Goal: Information Seeking & Learning: Understand process/instructions

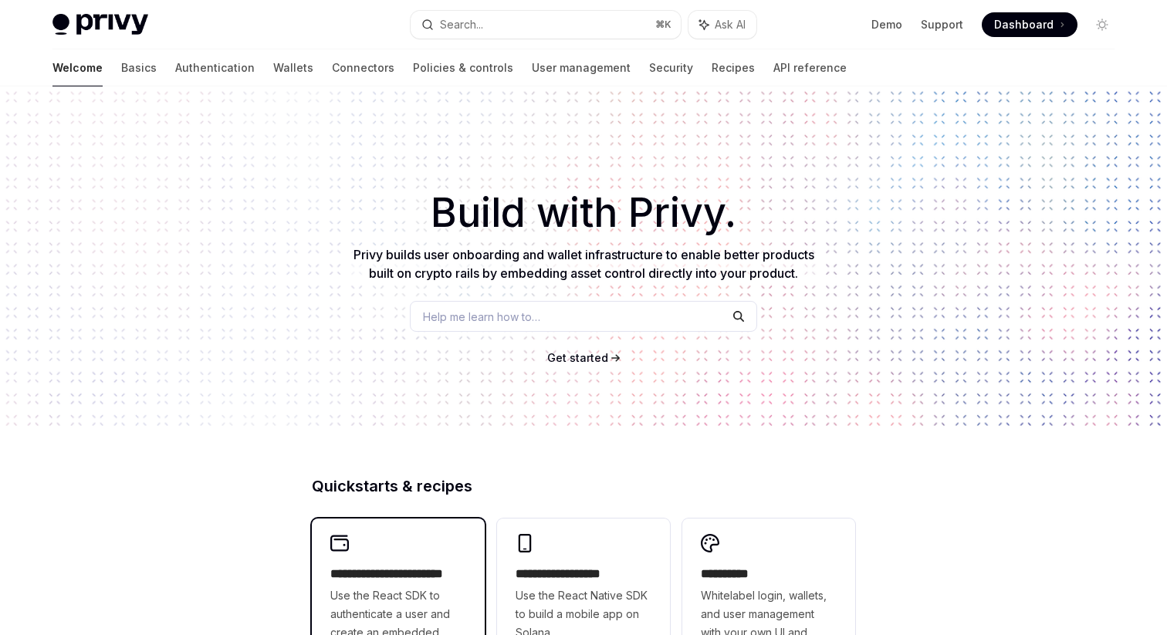
click at [432, 596] on span "Use the React SDK to authenticate a user and create an embedded wallet." at bounding box center [398, 623] width 136 height 74
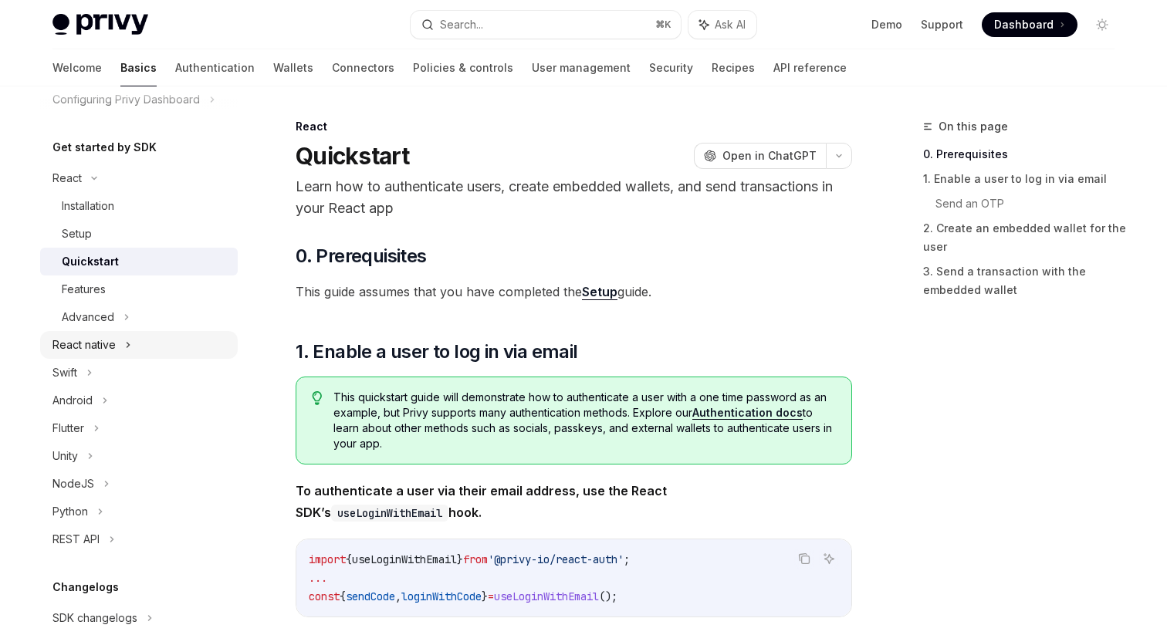
scroll to position [163, 0]
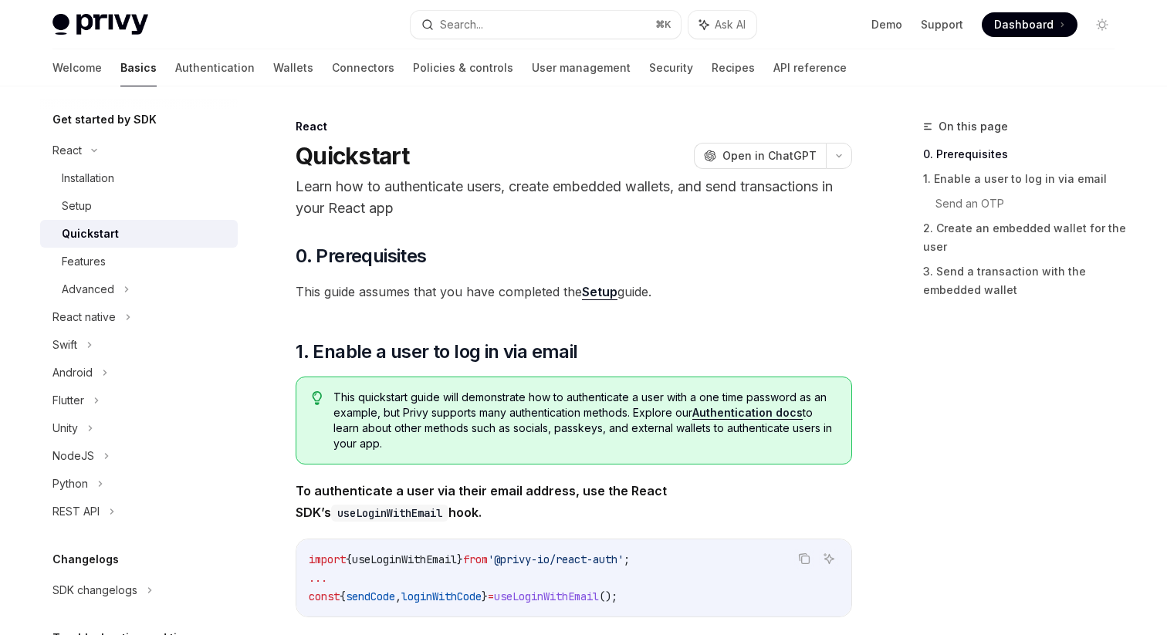
click at [143, 229] on div "Quickstart" at bounding box center [145, 234] width 167 height 19
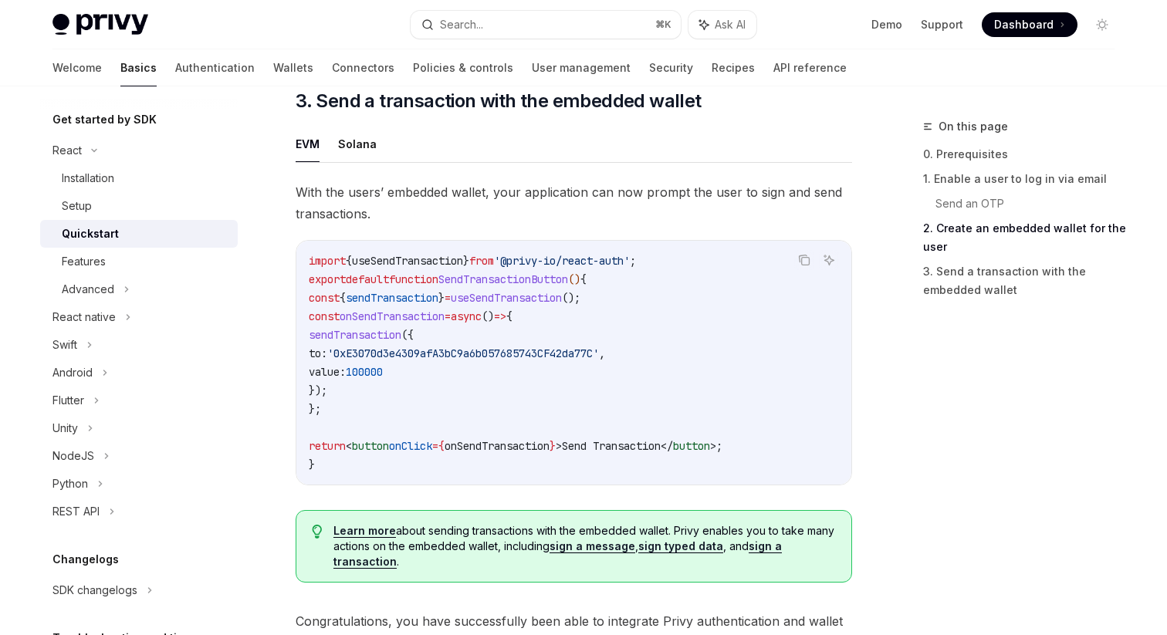
scroll to position [1357, 0]
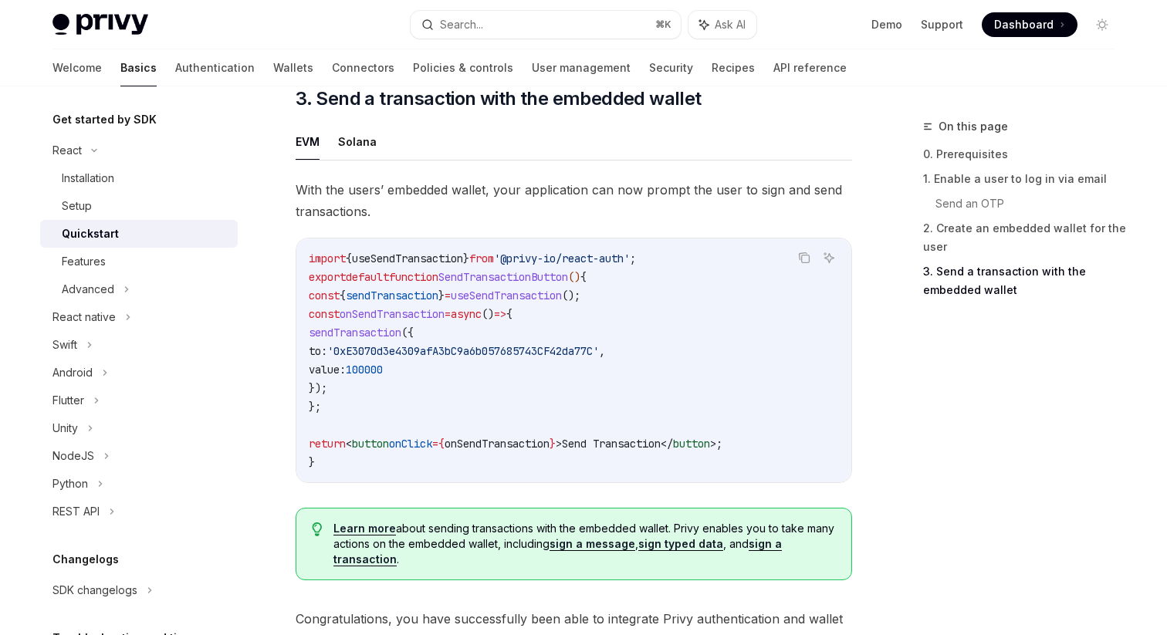
drag, startPoint x: 360, startPoint y: 396, endPoint x: 323, endPoint y: 340, distance: 66.8
click at [323, 340] on code "import { useSendTransaction } from '@privy-io/react-auth' ; export default func…" at bounding box center [574, 360] width 530 height 222
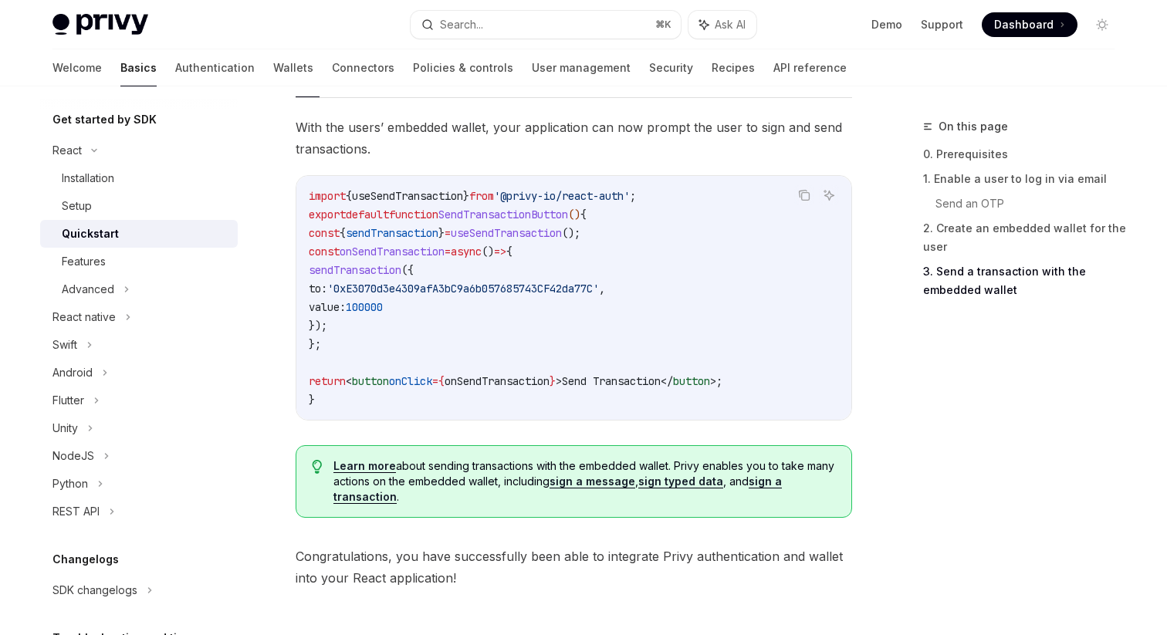
scroll to position [1421, 0]
click at [761, 482] on link "sign a transaction" at bounding box center [557, 486] width 448 height 29
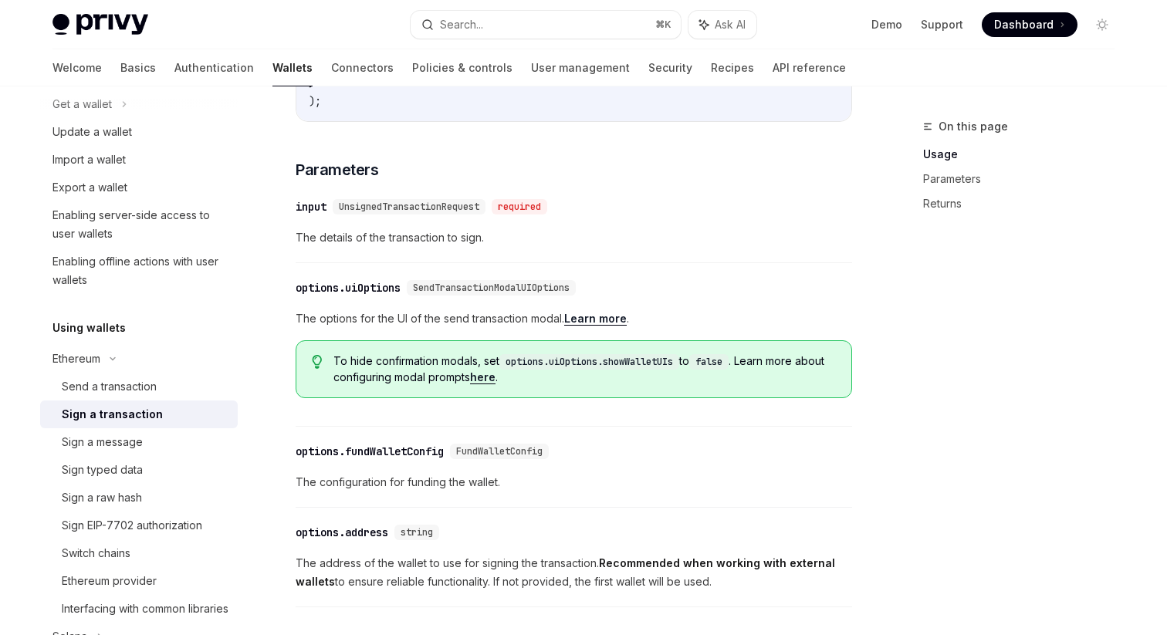
scroll to position [590, 0]
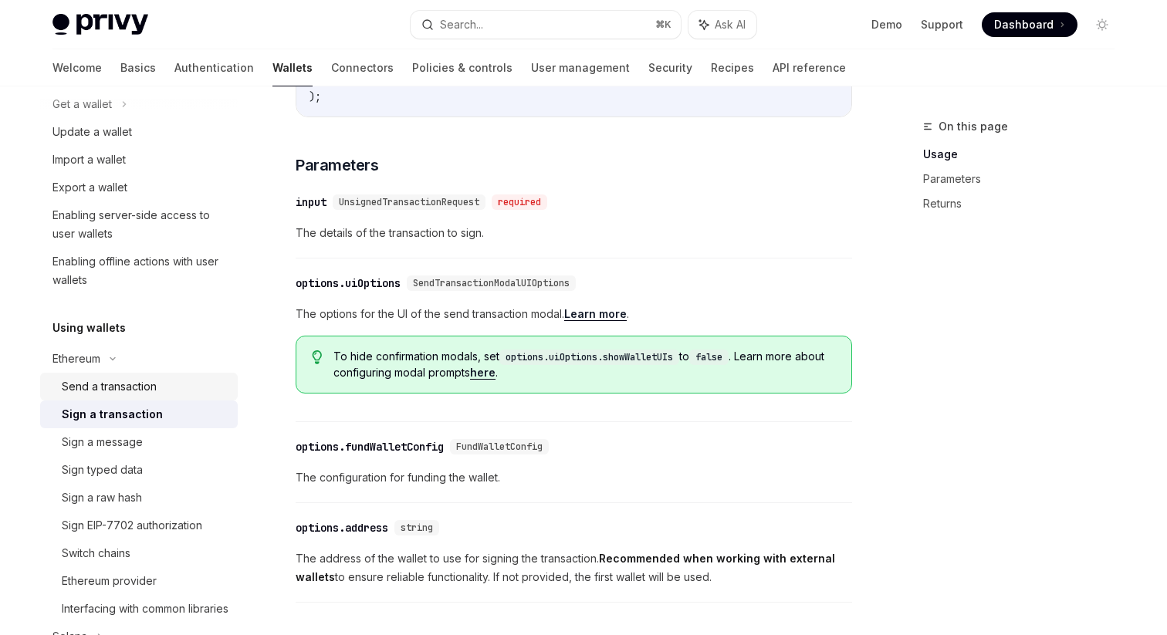
click at [152, 395] on div "Send a transaction" at bounding box center [109, 386] width 95 height 19
type textarea "*"
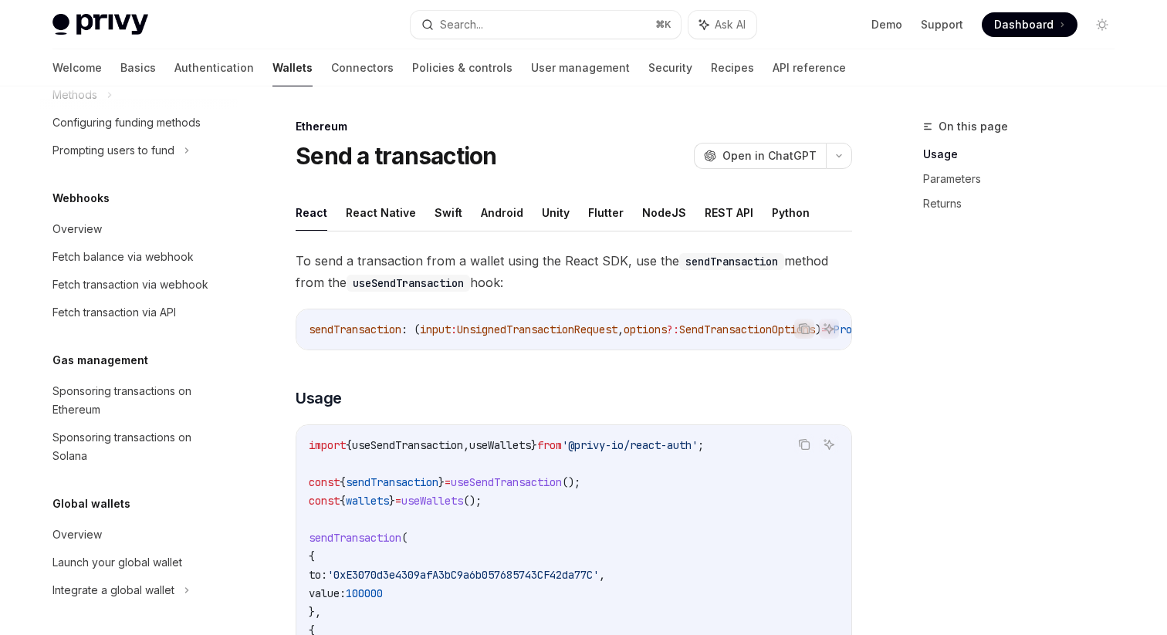
scroll to position [238, 0]
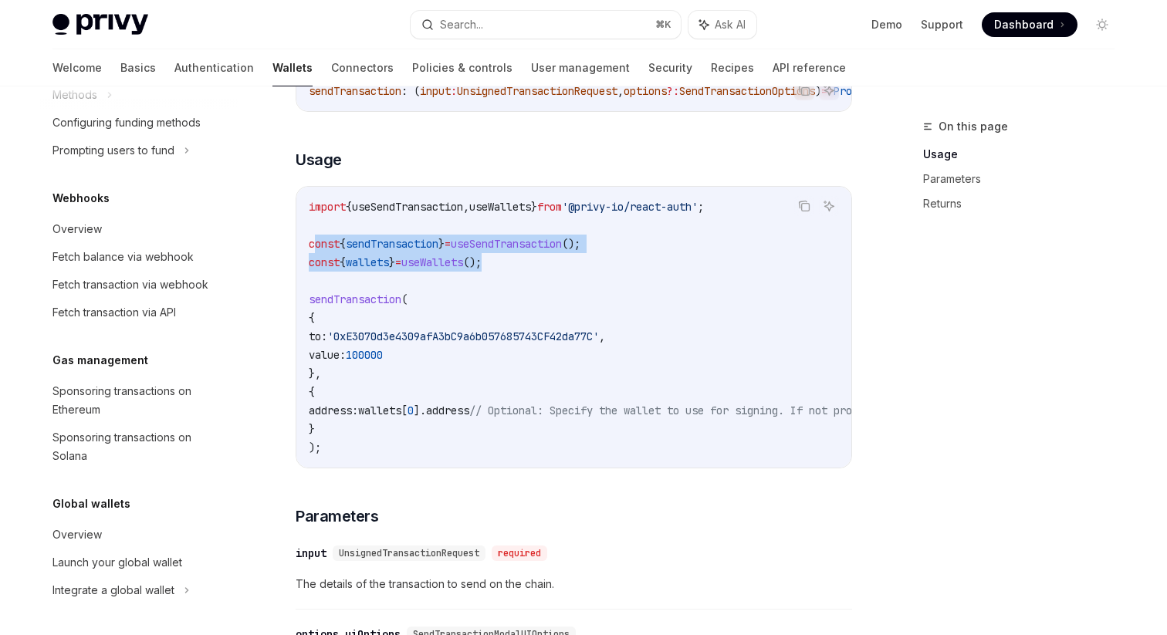
drag, startPoint x: 521, startPoint y: 269, endPoint x: 315, endPoint y: 244, distance: 207.5
click at [315, 244] on code "import { useSendTransaction , useWallets } from '@privy-io/react-auth' ; const …" at bounding box center [713, 327] width 809 height 259
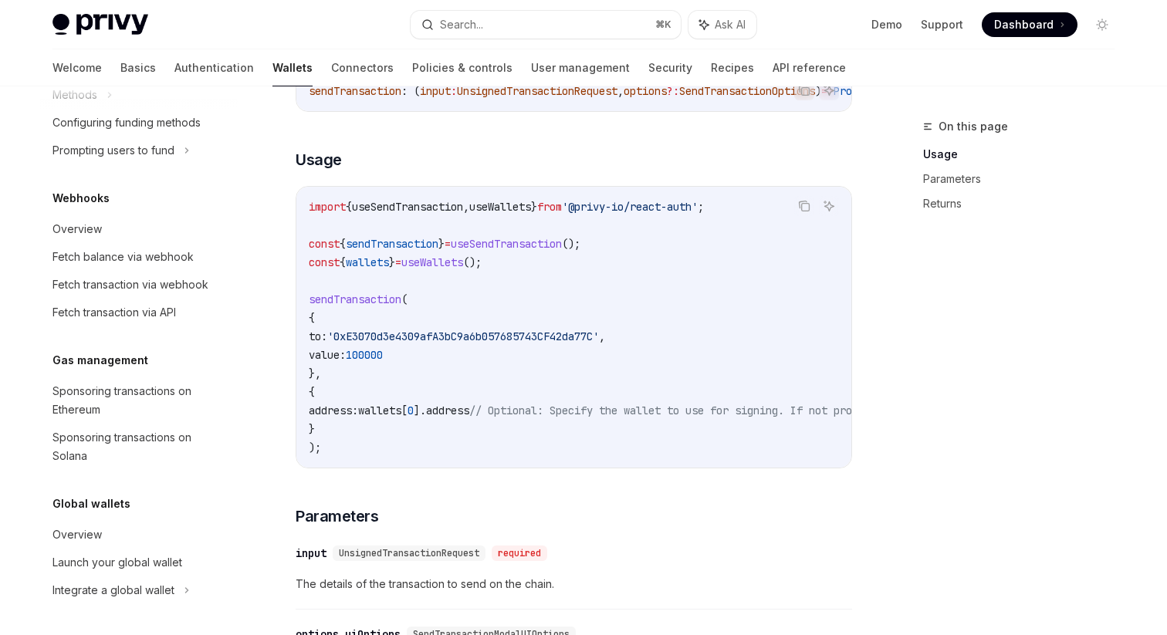
click at [567, 300] on code "import { useSendTransaction , useWallets } from '@privy-io/react-auth' ; const …" at bounding box center [713, 327] width 809 height 259
click at [448, 214] on span "useSendTransaction" at bounding box center [407, 207] width 111 height 14
copy span "useSendTransaction"
drag, startPoint x: 634, startPoint y: 252, endPoint x: 301, endPoint y: 259, distance: 333.5
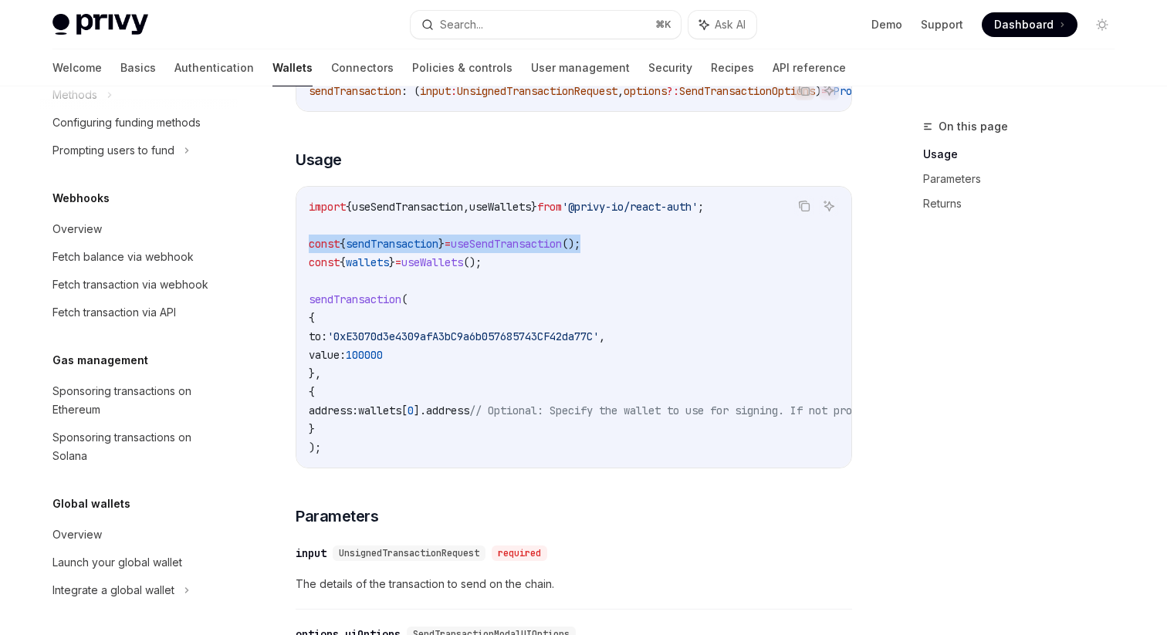
click at [301, 259] on div "import { useSendTransaction , useWallets } from '@privy-io/react-auth' ; const …" at bounding box center [573, 327] width 555 height 281
copy span "const { sendTransaction } = useSendTransaction ();"
